Goal: Task Accomplishment & Management: Manage account settings

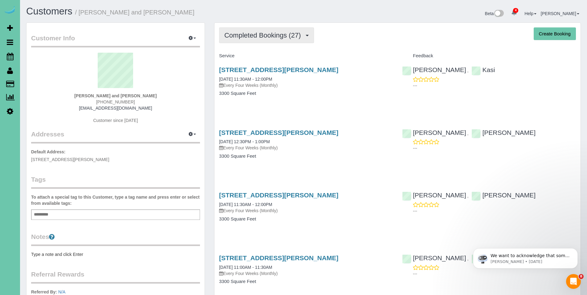
click at [255, 35] on span "Completed Bookings (27)" at bounding box center [263, 35] width 79 height 8
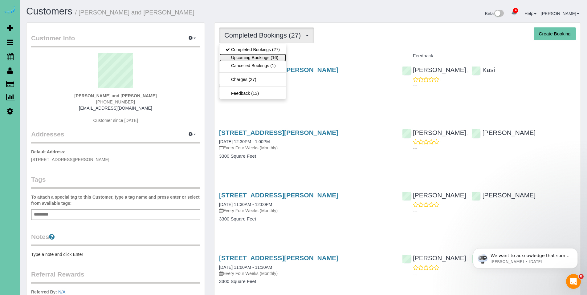
click at [251, 56] on link "Upcoming Bookings (16)" at bounding box center [252, 58] width 67 height 8
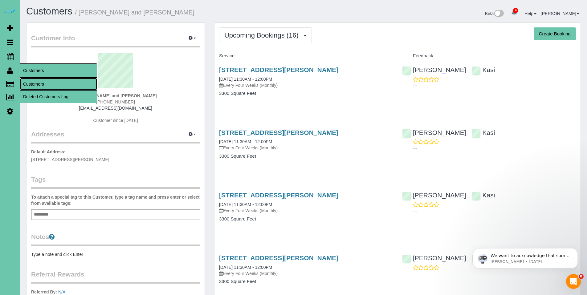
click at [39, 85] on link "Customers" at bounding box center [58, 84] width 77 height 12
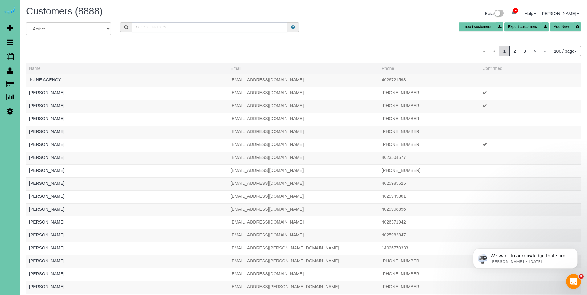
click at [153, 25] on input "text" at bounding box center [210, 27] width 156 height 10
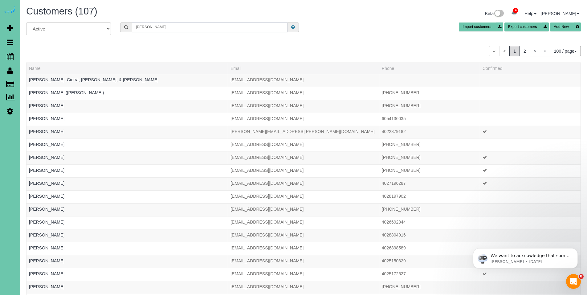
click at [173, 28] on input "[PERSON_NAME]" at bounding box center [210, 27] width 156 height 10
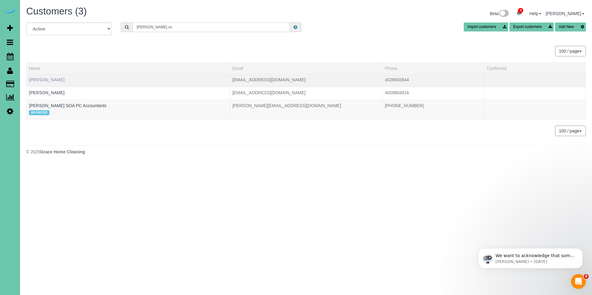
type input "[PERSON_NAME] co"
click at [54, 79] on link "[PERSON_NAME]" at bounding box center [46, 79] width 35 height 5
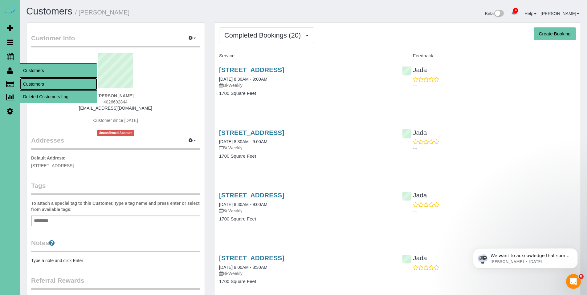
click at [35, 82] on link "Customers" at bounding box center [58, 84] width 77 height 12
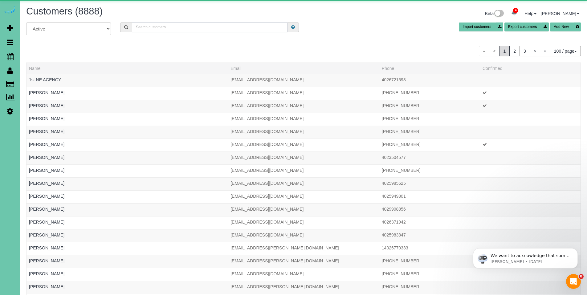
click at [200, 26] on input "text" at bounding box center [210, 27] width 156 height 10
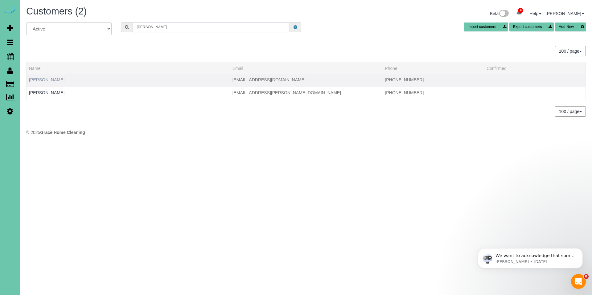
type input "[PERSON_NAME]"
click at [38, 80] on link "[PERSON_NAME]" at bounding box center [46, 79] width 35 height 5
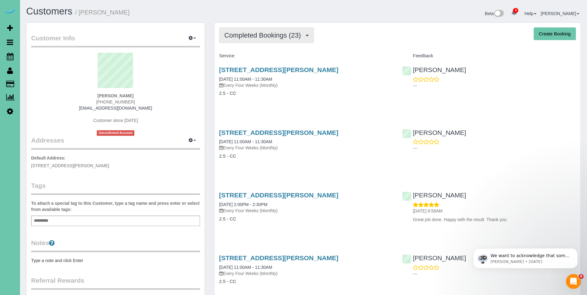
click at [263, 32] on span "Completed Bookings (23)" at bounding box center [263, 35] width 79 height 8
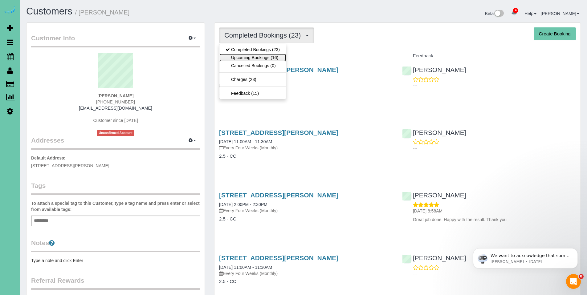
click at [261, 57] on link "Upcoming Bookings (16)" at bounding box center [252, 58] width 67 height 8
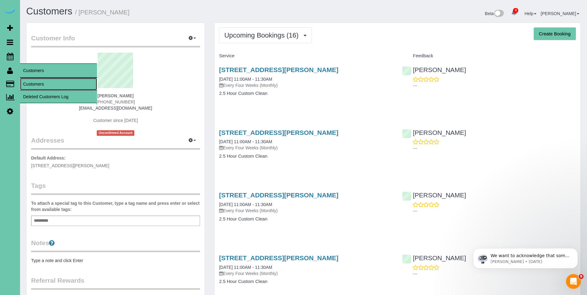
click at [34, 83] on link "Customers" at bounding box center [58, 84] width 77 height 12
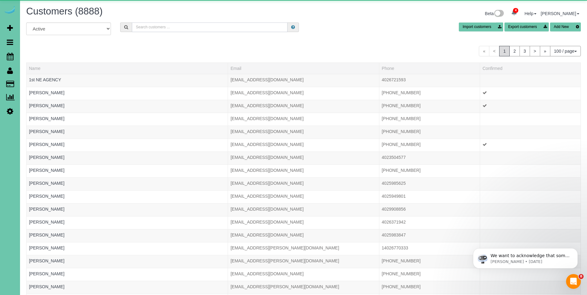
click at [160, 29] on input "text" at bounding box center [210, 27] width 156 height 10
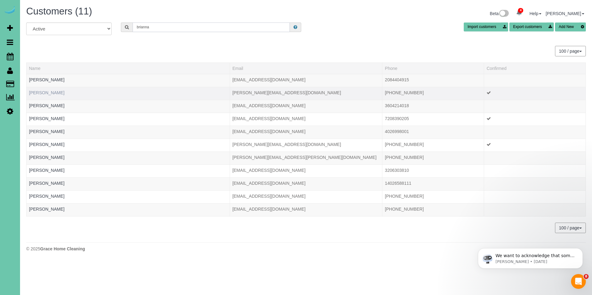
type input "brianna"
click at [55, 92] on link "[PERSON_NAME]" at bounding box center [46, 92] width 35 height 5
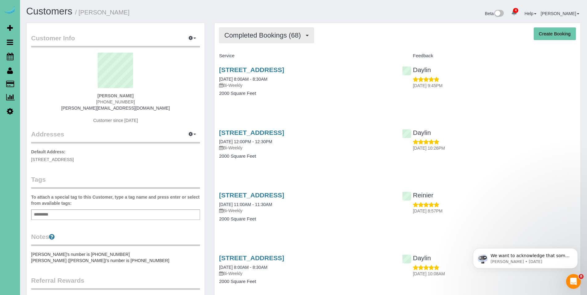
click at [255, 35] on span "Completed Bookings (68)" at bounding box center [263, 35] width 79 height 8
click at [253, 39] on span "Completed Bookings (68)" at bounding box center [263, 35] width 79 height 8
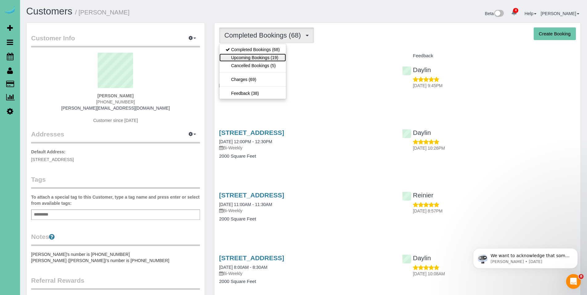
click at [248, 57] on link "Upcoming Bookings (19)" at bounding box center [252, 58] width 67 height 8
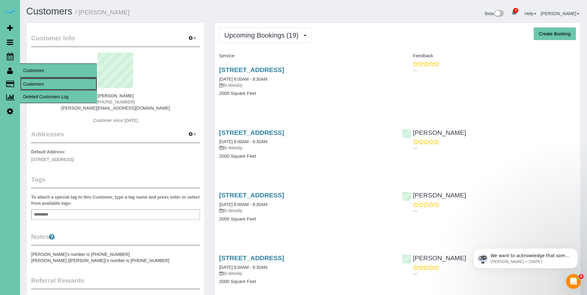
click at [31, 80] on link "Customers" at bounding box center [58, 84] width 77 height 12
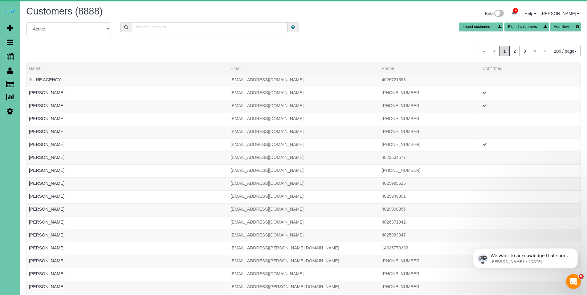
click at [177, 24] on input "text" at bounding box center [210, 27] width 156 height 10
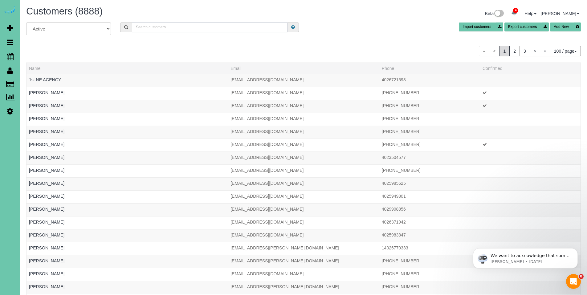
click at [164, 28] on input "text" at bounding box center [210, 27] width 156 height 10
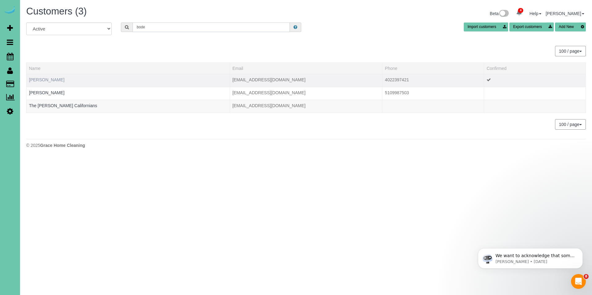
type input "bode"
click at [39, 79] on link "[PERSON_NAME]" at bounding box center [46, 79] width 35 height 5
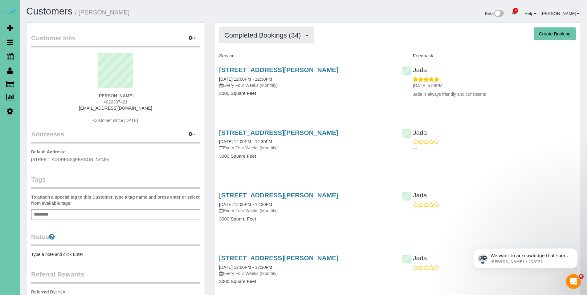
click at [246, 34] on span "Completed Bookings (34)" at bounding box center [263, 35] width 79 height 8
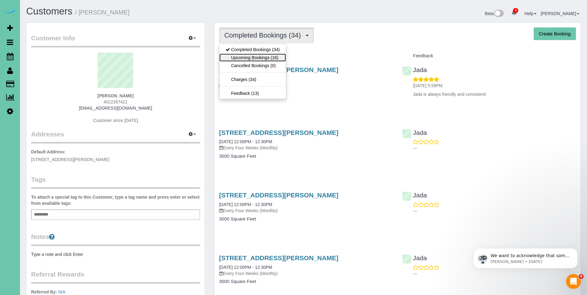
click at [248, 57] on link "Upcoming Bookings (16)" at bounding box center [252, 58] width 67 height 8
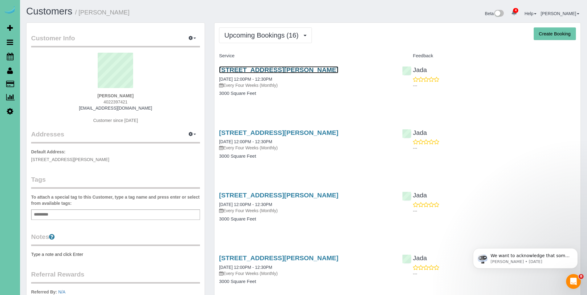
click at [269, 73] on link "[STREET_ADDRESS][PERSON_NAME]" at bounding box center [278, 69] width 119 height 7
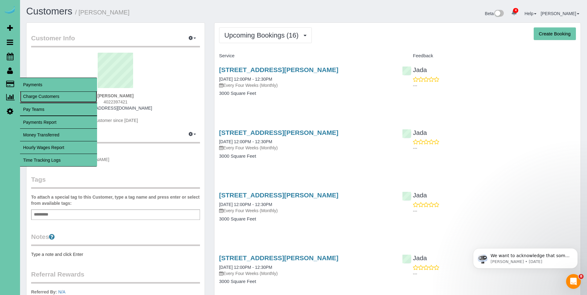
click at [41, 97] on link "Charge Customers" at bounding box center [58, 96] width 77 height 12
select select
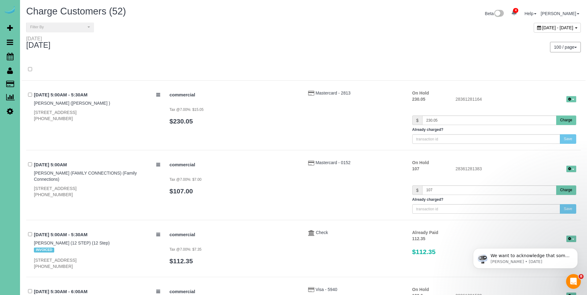
click at [537, 27] on icon at bounding box center [539, 28] width 4 height 4
type input "**********"
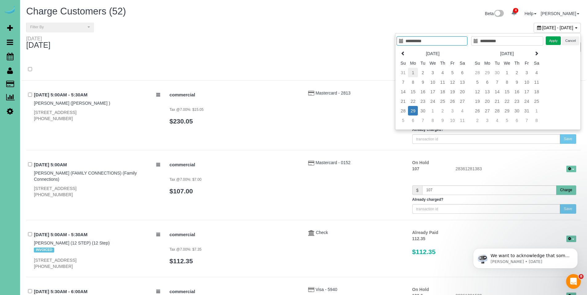
type input "**********"
click at [413, 72] on td "1" at bounding box center [413, 73] width 10 height 10
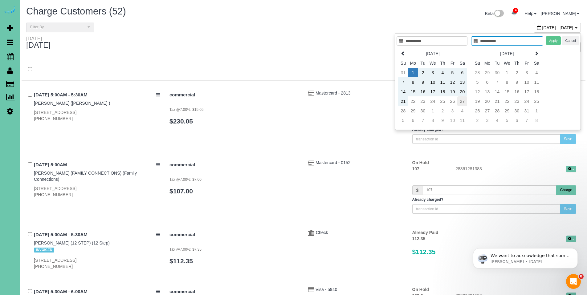
type input "**********"
click at [459, 103] on td "27" at bounding box center [462, 101] width 10 height 10
type input "**********"
click at [551, 40] on button "Apply" at bounding box center [553, 40] width 15 height 9
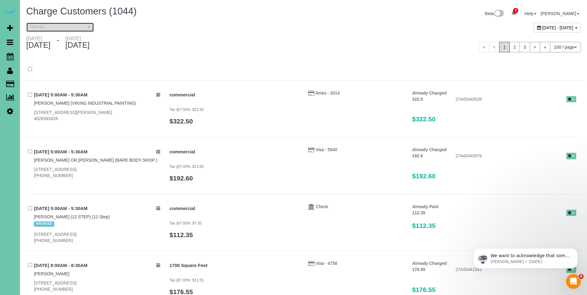
click at [56, 27] on span "Filter By" at bounding box center [58, 27] width 56 height 5
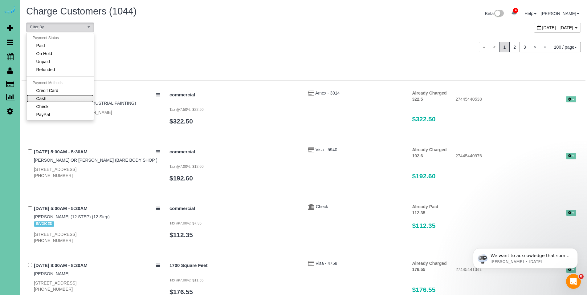
click at [53, 98] on link "Cash" at bounding box center [59, 99] width 67 height 8
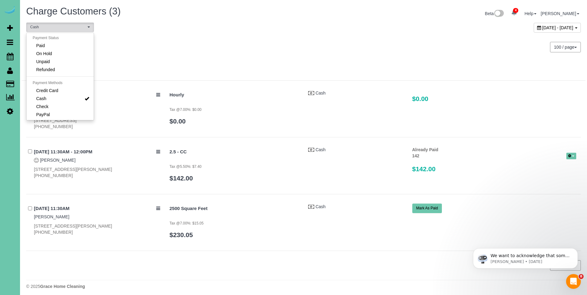
click at [281, 49] on div "[DATE] - [DATE]" at bounding box center [163, 44] width 282 height 16
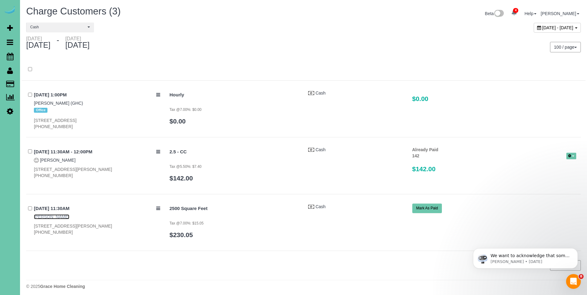
click at [49, 218] on link "[PERSON_NAME]" at bounding box center [51, 216] width 35 height 5
click at [59, 28] on span "Cash" at bounding box center [58, 27] width 56 height 5
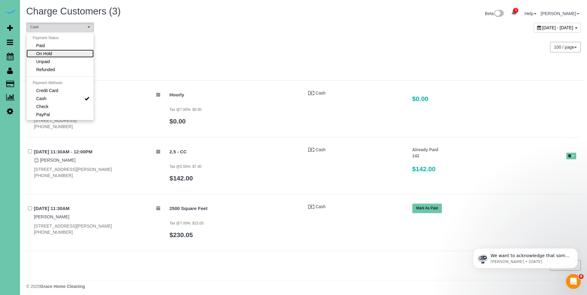
click at [57, 55] on link "On Hold" at bounding box center [59, 54] width 67 height 8
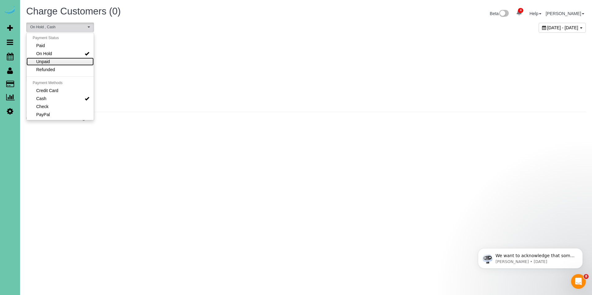
click at [54, 61] on link "Unpaid" at bounding box center [59, 62] width 67 height 8
select select "******"
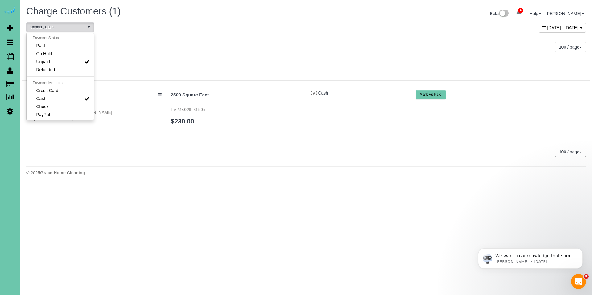
click at [301, 49] on div "[DATE] - [DATE]" at bounding box center [164, 44] width 284 height 16
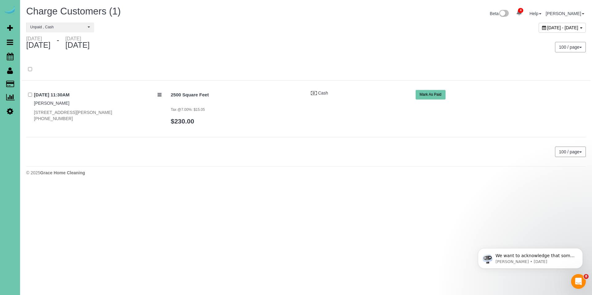
click at [435, 93] on button "Mark As Paid" at bounding box center [430, 95] width 30 height 10
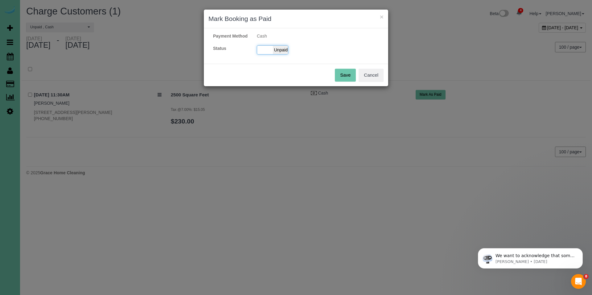
click at [280, 54] on span "Unpaid" at bounding box center [280, 50] width 15 height 9
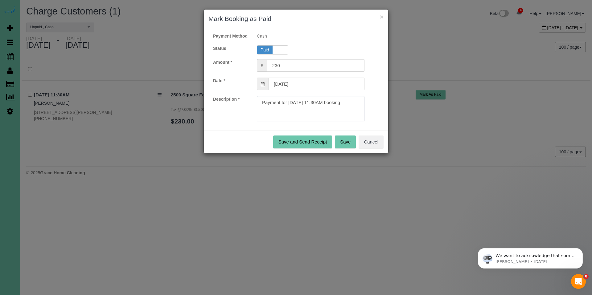
click at [355, 105] on textarea at bounding box center [311, 108] width 108 height 25
click at [354, 108] on textarea at bounding box center [311, 108] width 108 height 25
type textarea "Payment for [DATE] 11:30AM booking. Cash."
click at [351, 149] on button "Save" at bounding box center [345, 142] width 21 height 13
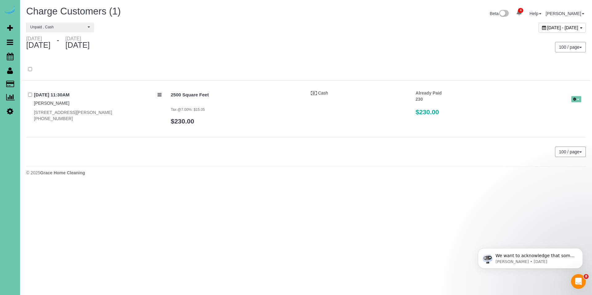
click at [542, 26] on icon at bounding box center [544, 28] width 4 height 4
click at [50, 30] on button "Unpaid , Cash" at bounding box center [60, 27] width 68 height 10
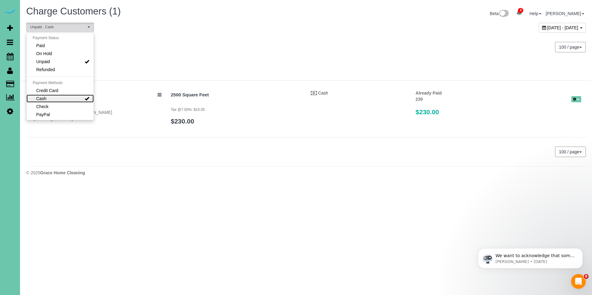
click at [69, 99] on link "Cash" at bounding box center [59, 99] width 67 height 8
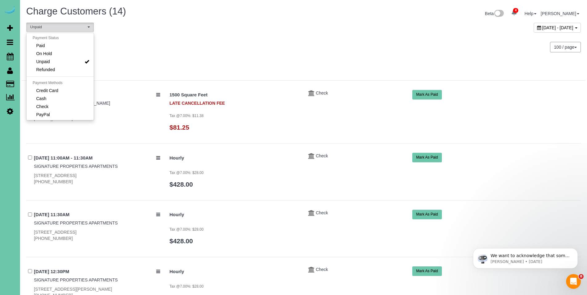
click at [320, 44] on div "100 / page 10 / page 20 / page 30 / page 40 / page 50 / page 100 / page" at bounding box center [444, 47] width 273 height 10
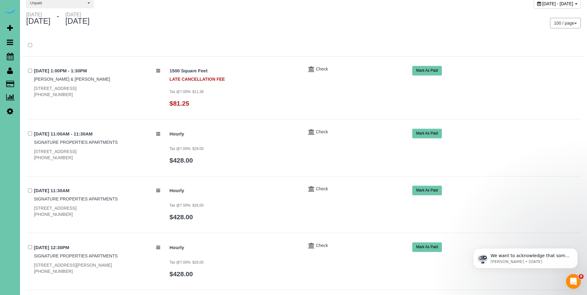
scroll to position [0, 0]
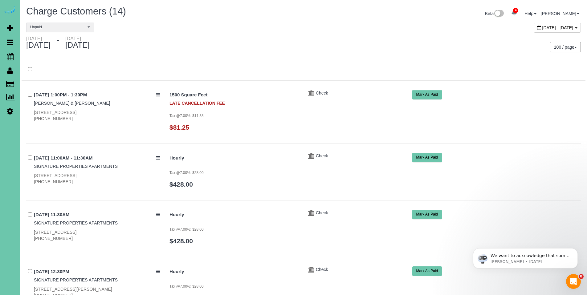
click at [537, 29] on icon at bounding box center [539, 28] width 4 height 4
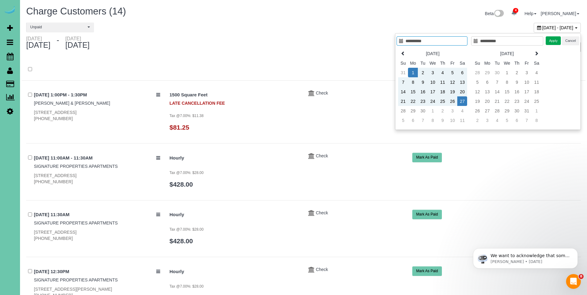
type input "**********"
click at [411, 72] on td "1" at bounding box center [413, 73] width 10 height 10
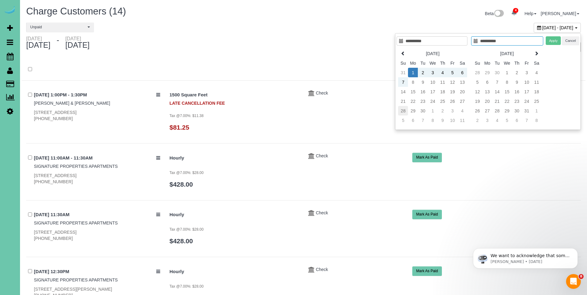
type input "**********"
click at [403, 111] on td "28" at bounding box center [403, 111] width 10 height 10
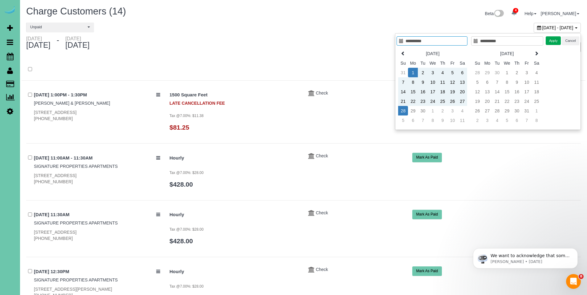
type input "**********"
click at [548, 42] on button "Apply" at bounding box center [553, 40] width 15 height 9
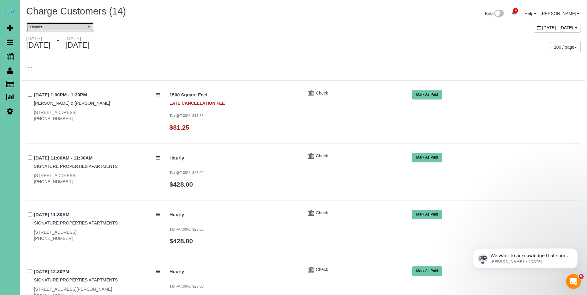
click at [45, 28] on span "Unpaid" at bounding box center [58, 27] width 56 height 5
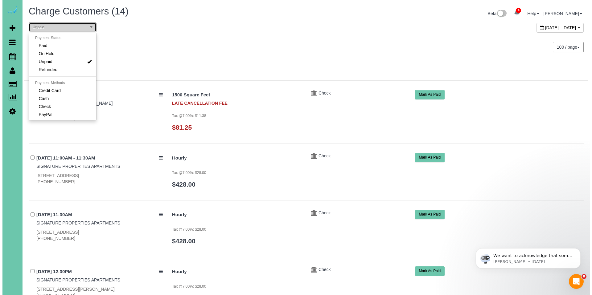
scroll to position [33, 0]
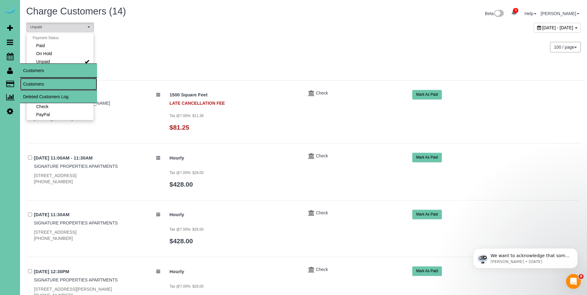
click at [35, 82] on link "Customers" at bounding box center [58, 84] width 77 height 12
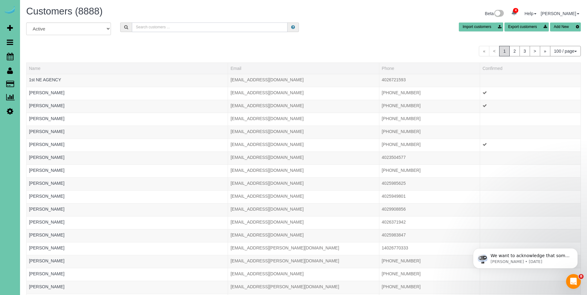
click at [173, 26] on input "text" at bounding box center [210, 27] width 156 height 10
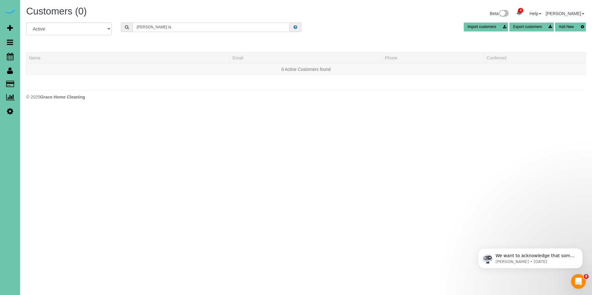
drag, startPoint x: 169, startPoint y: 30, endPoint x: 123, endPoint y: 27, distance: 46.3
click at [124, 27] on div "[PERSON_NAME] la" at bounding box center [211, 27] width 180 height 10
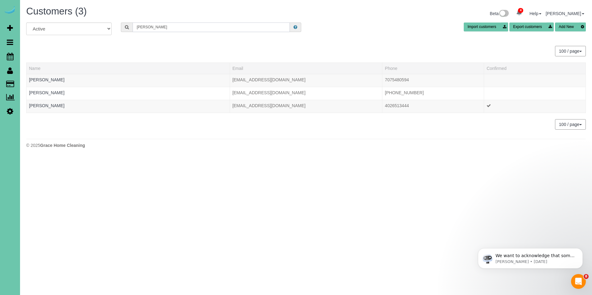
type input "[PERSON_NAME]"
